Goal: Check status: Check status

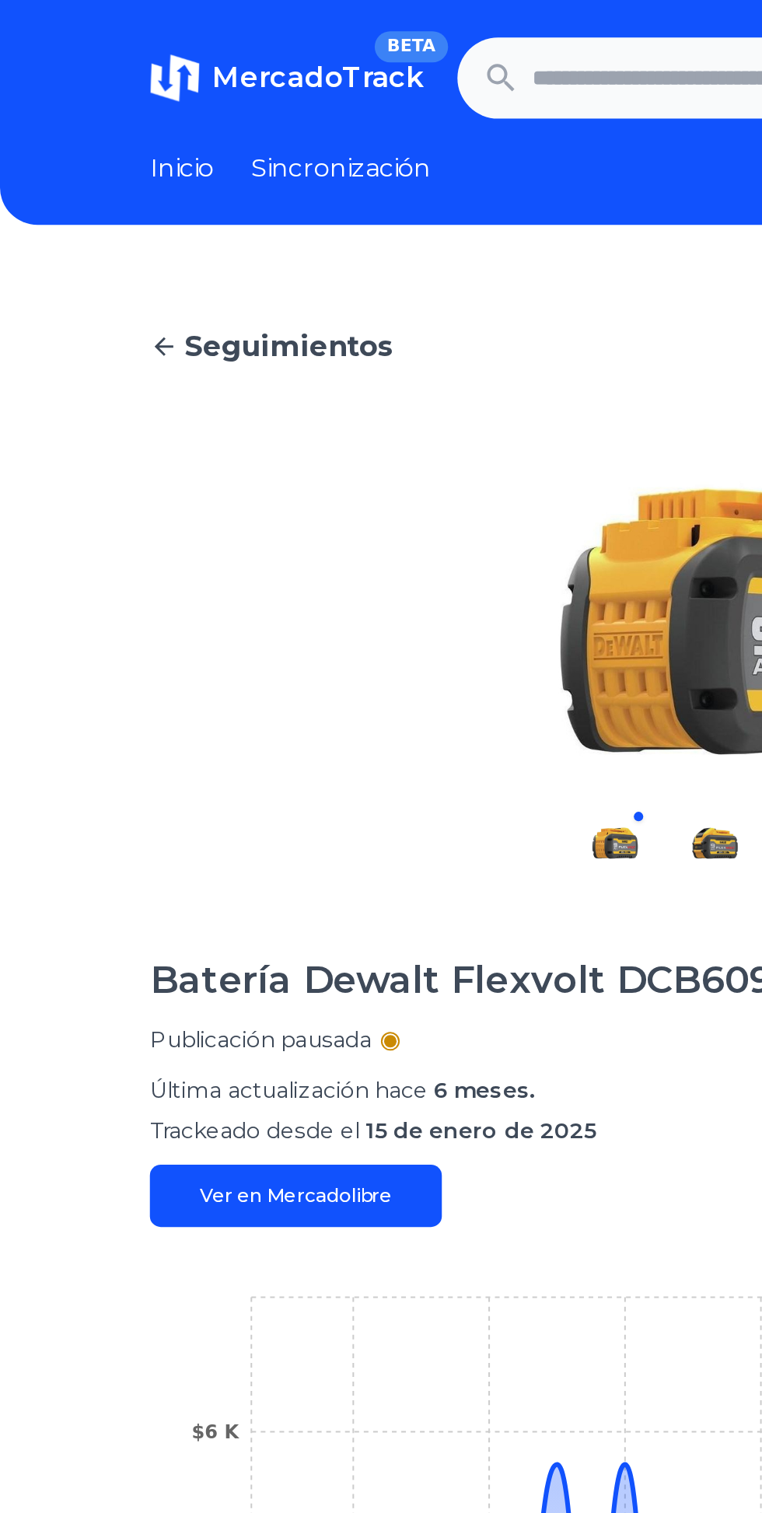
click at [314, 25] on input "text" at bounding box center [367, 39] width 204 height 34
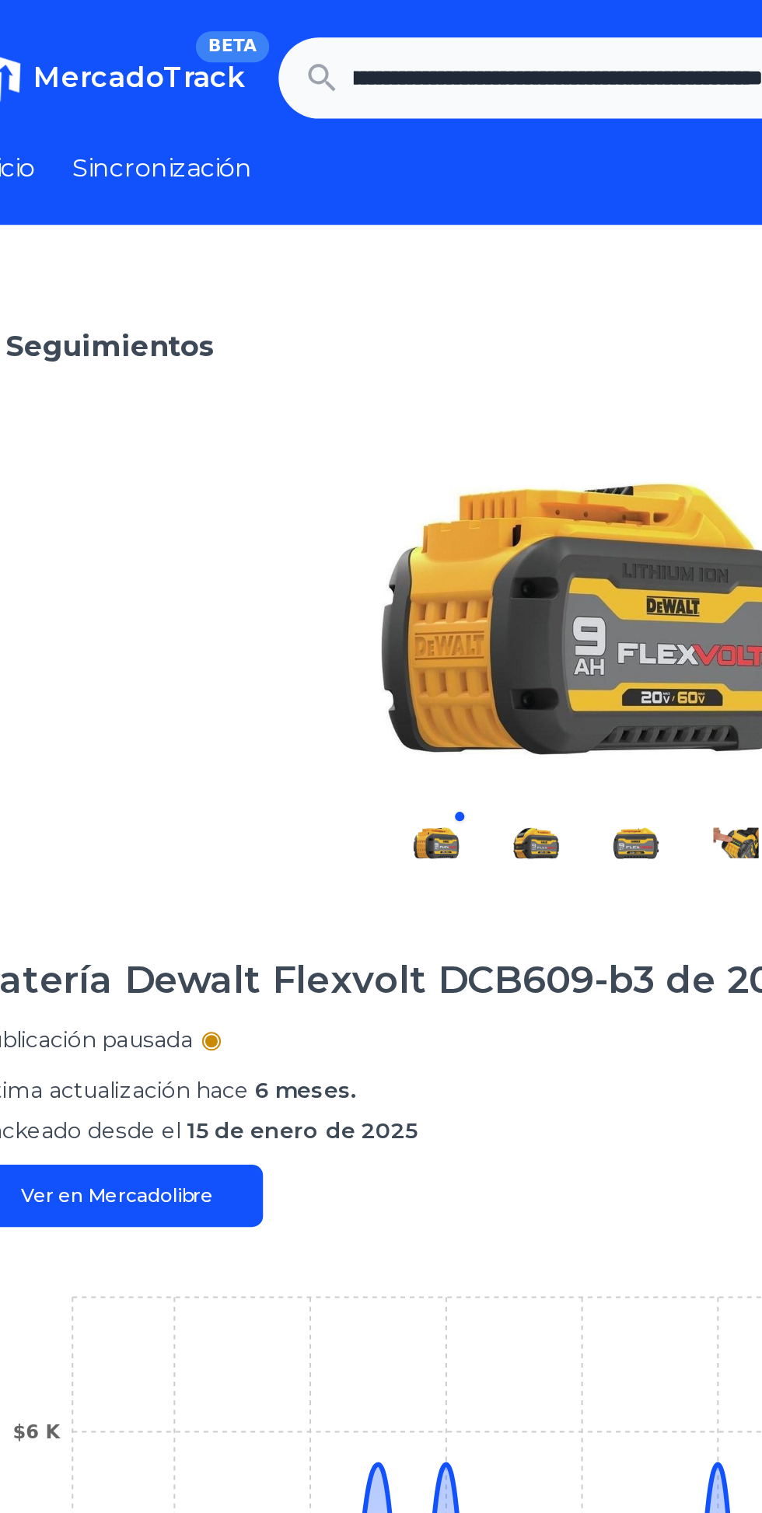
click at [475, 22] on button "submit" at bounding box center [503, 39] width 56 height 34
type input "**********"
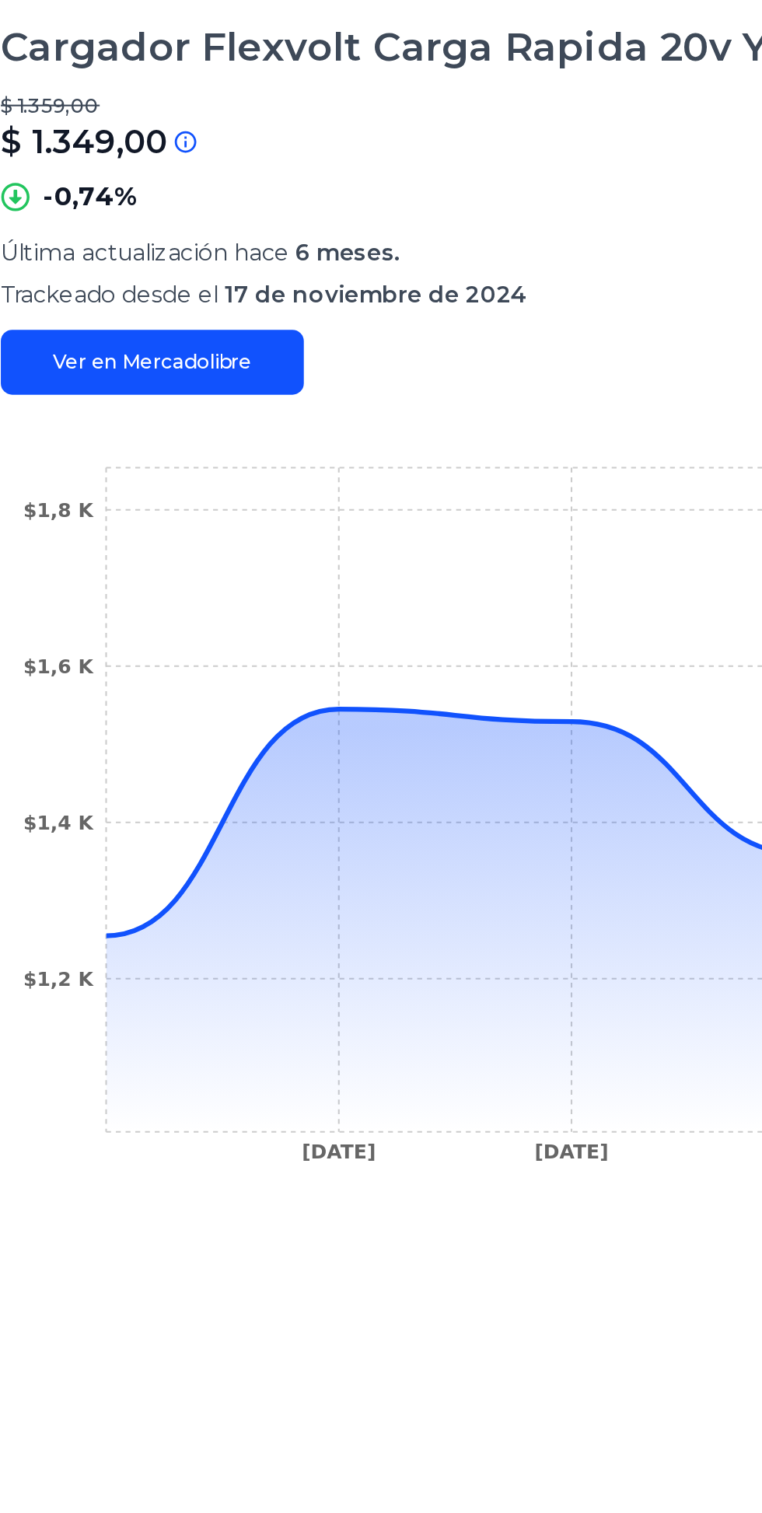
click at [128, 911] on icon "[DATE] [DATE] [DATE] [DATE] $1,2 K $1,4 K $1,6 K $1,8 K" at bounding box center [381, 861] width 613 height 350
